Goal: Task Accomplishment & Management: Complete application form

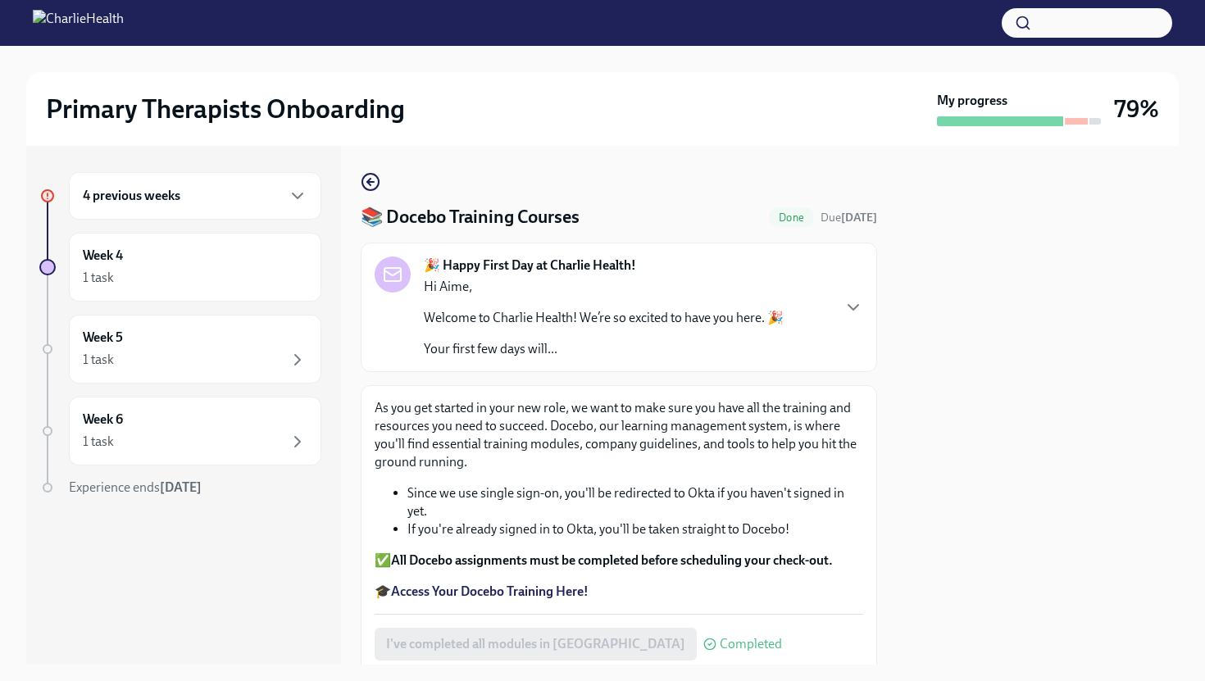
scroll to position [115, 0]
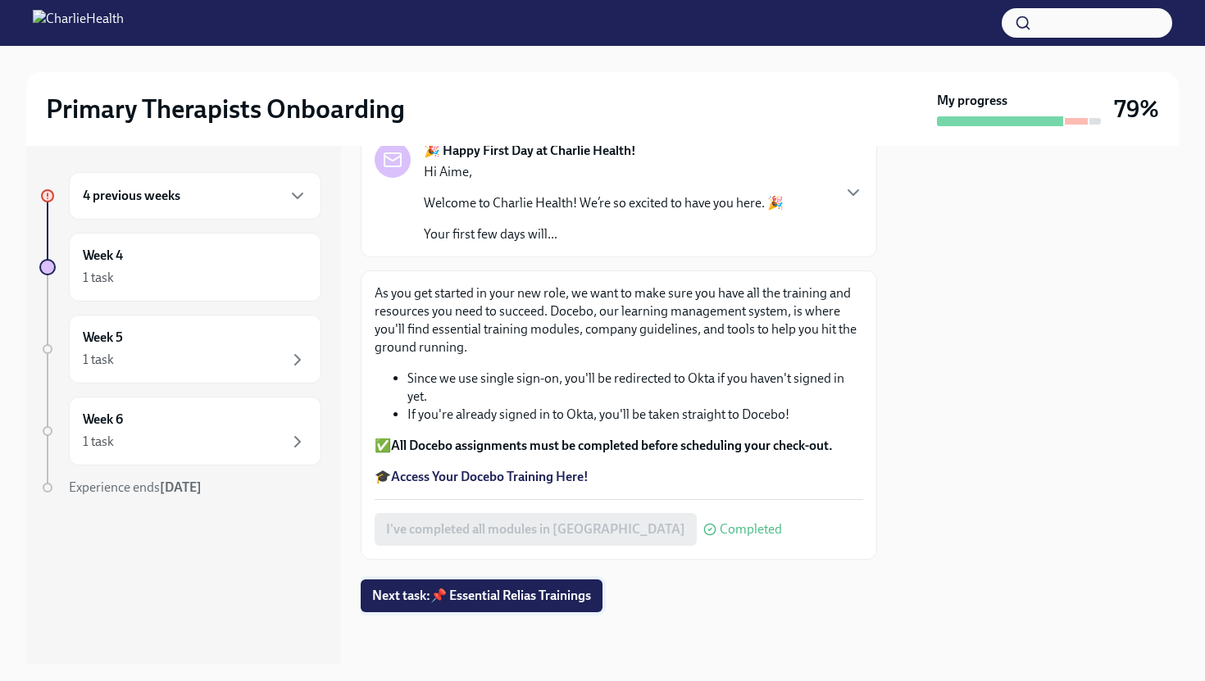
click at [465, 594] on span "Next task : 📌 Essential Relias Trainings" at bounding box center [481, 596] width 219 height 16
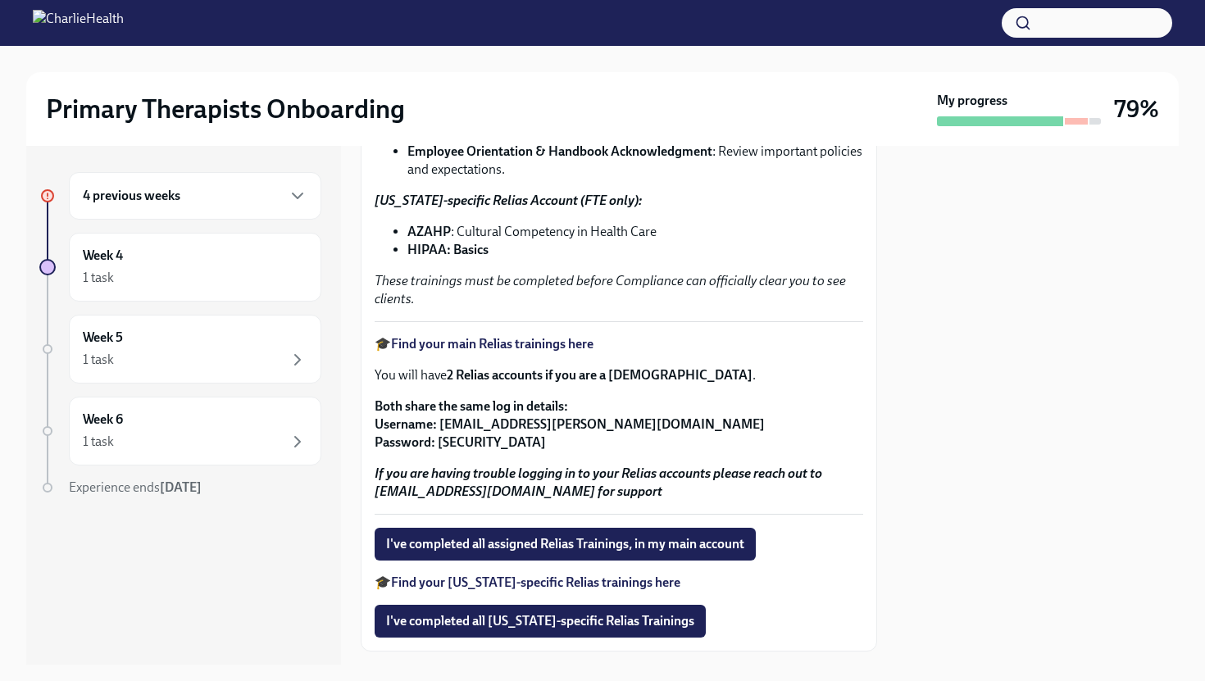
scroll to position [307, 0]
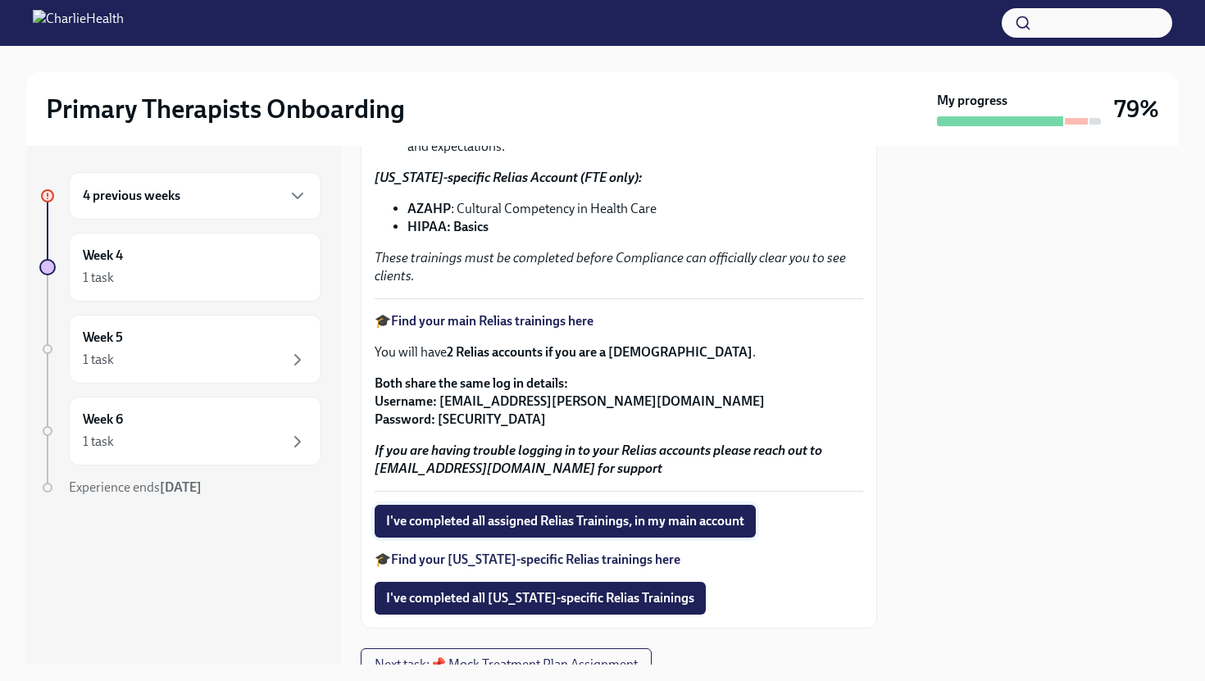
click at [506, 522] on span "I've completed all assigned Relias Trainings, in my main account" at bounding box center [565, 521] width 358 height 16
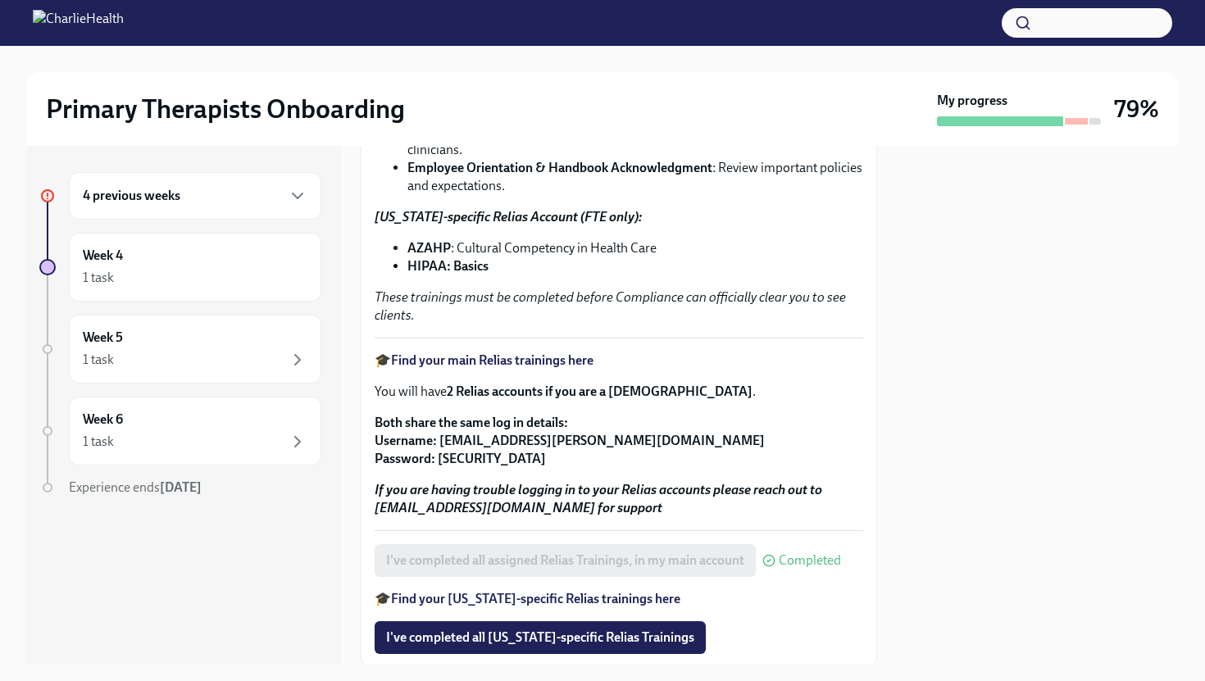
scroll to position [264, 0]
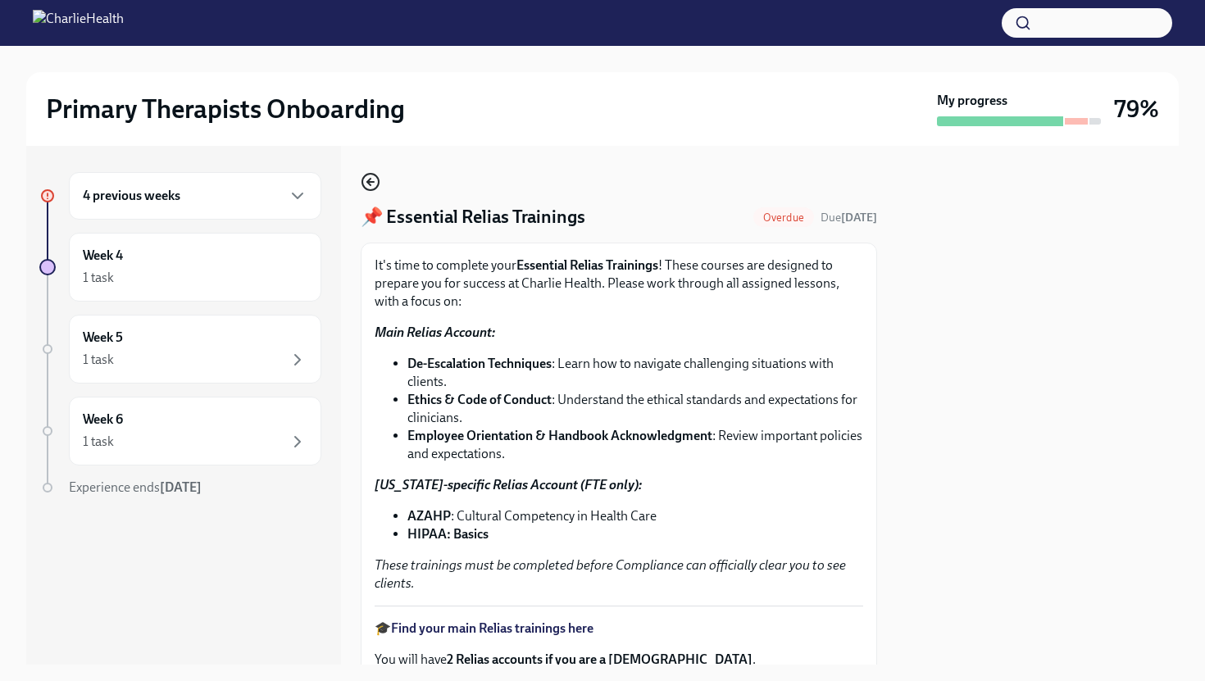
click at [370, 178] on icon "button" at bounding box center [371, 182] width 20 height 20
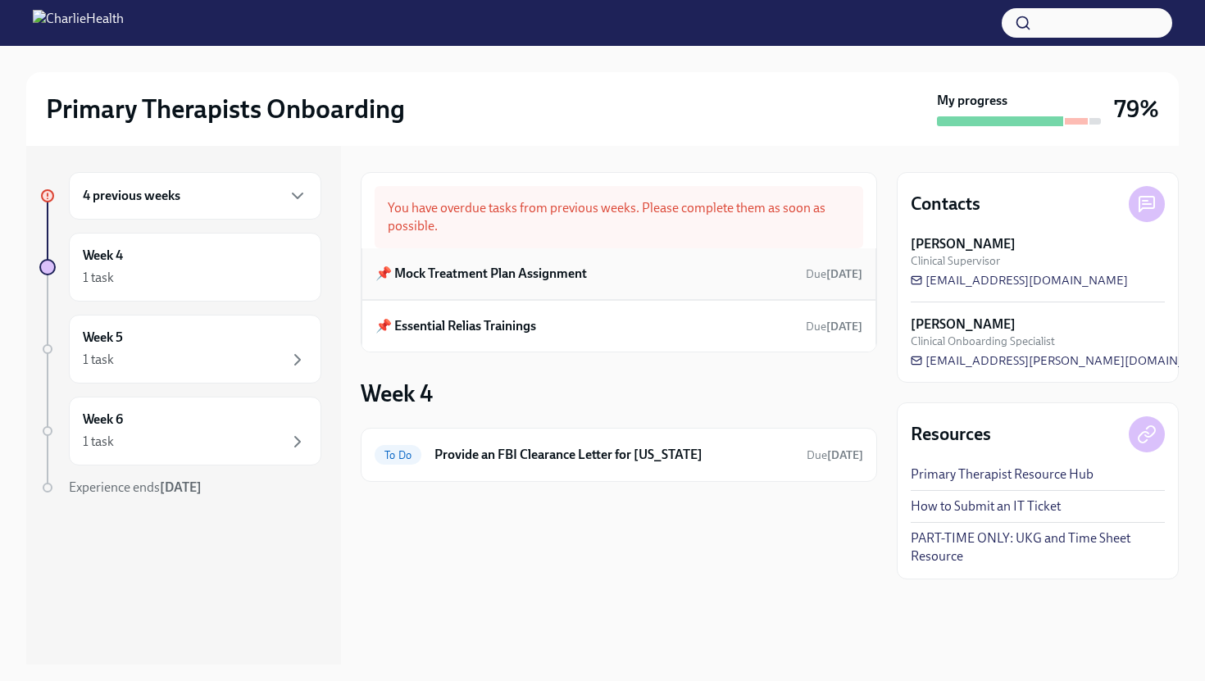
click at [462, 282] on h6 "📌 Mock Treatment Plan Assignment" at bounding box center [480, 274] width 211 height 18
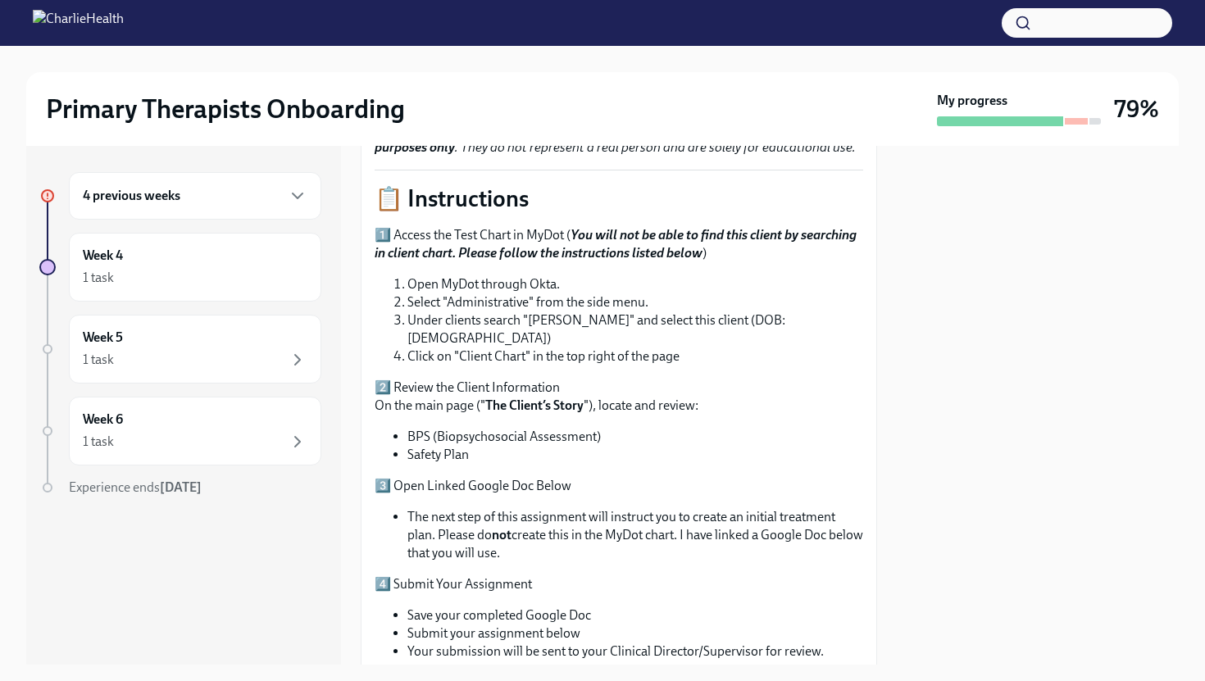
scroll to position [206, 0]
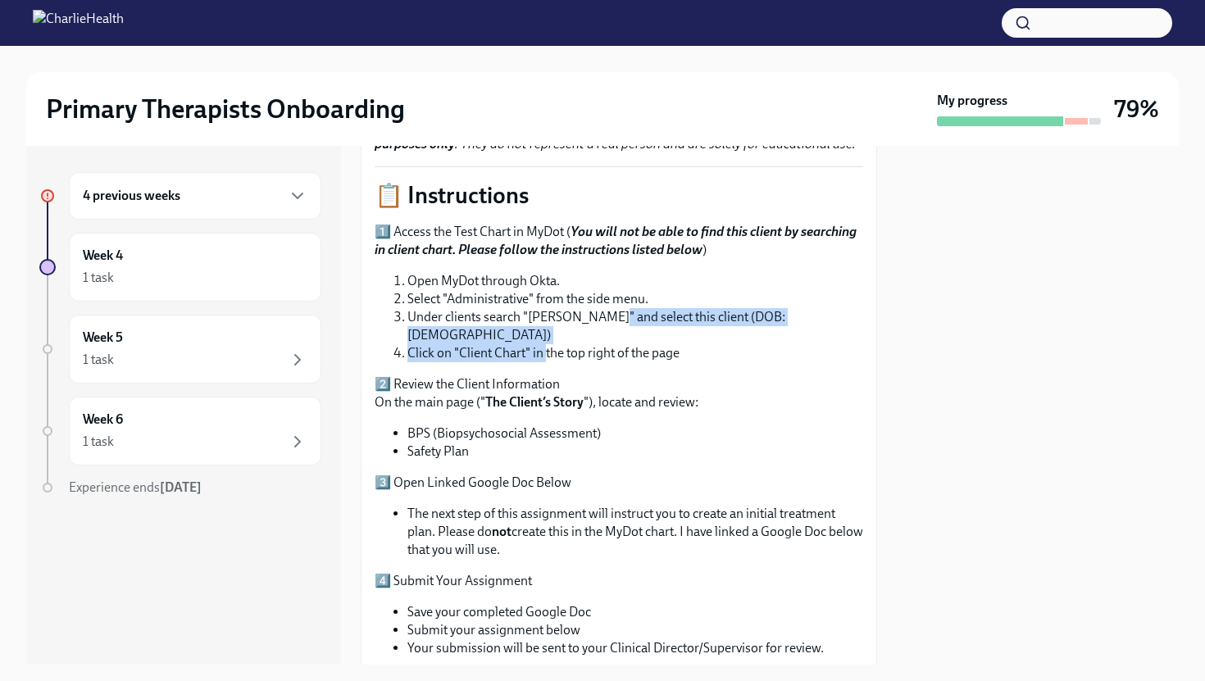
drag, startPoint x: 615, startPoint y: 322, endPoint x: 545, endPoint y: 327, distance: 69.8
click at [545, 327] on ol "Open MyDot through Okta. Select "Administrative" from the side menu. Under clie…" at bounding box center [618, 317] width 488 height 90
click at [567, 396] on div "1️⃣ Access the Test Chart in MyDot ( You will not be able to find this client b…" at bounding box center [618, 440] width 488 height 434
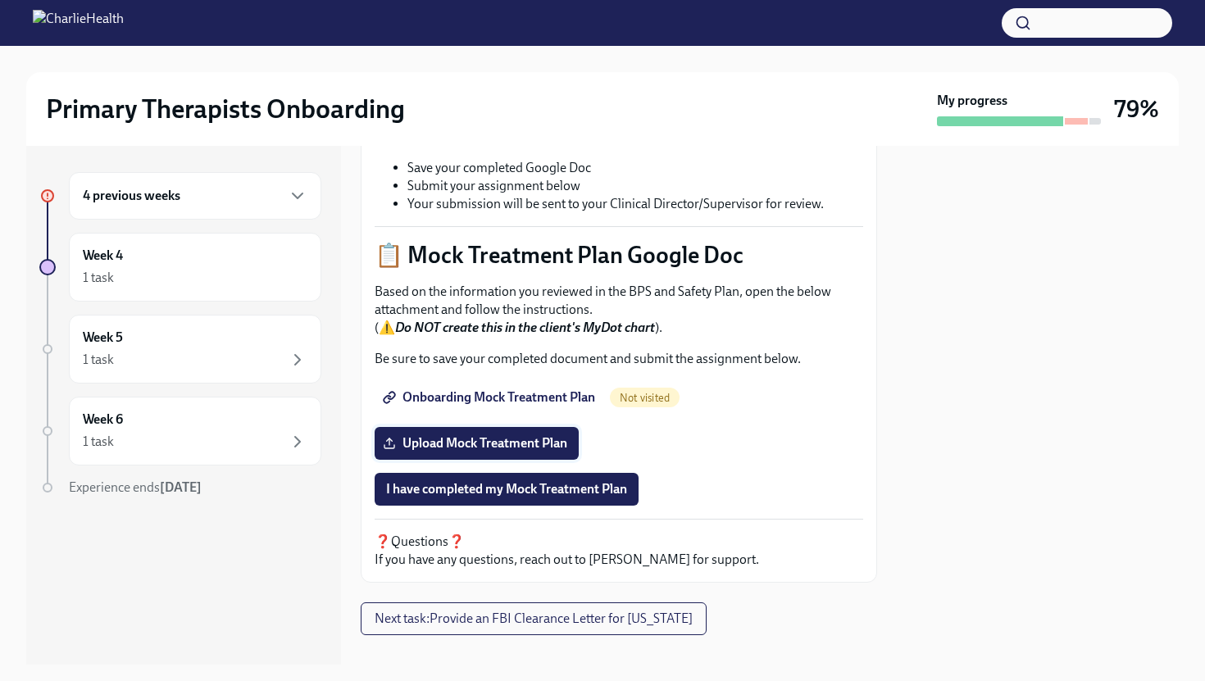
scroll to position [656, 0]
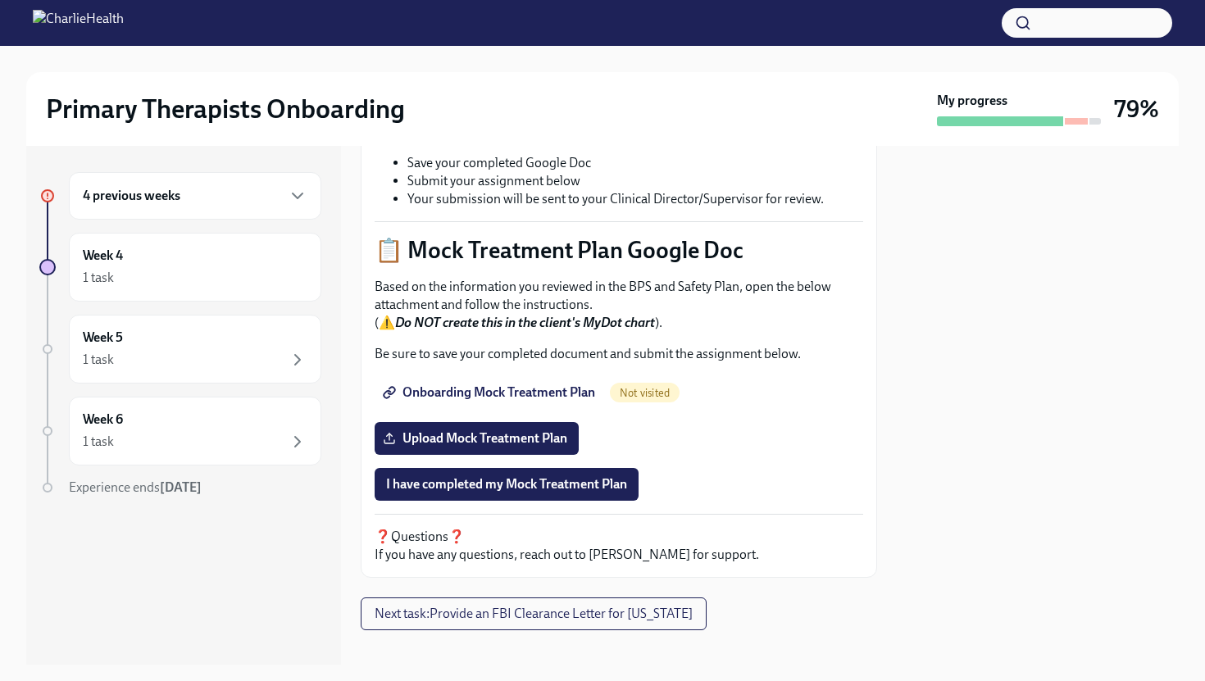
click at [532, 384] on span "Onboarding Mock Treatment Plan" at bounding box center [490, 392] width 209 height 16
